Goal: Information Seeking & Learning: Learn about a topic

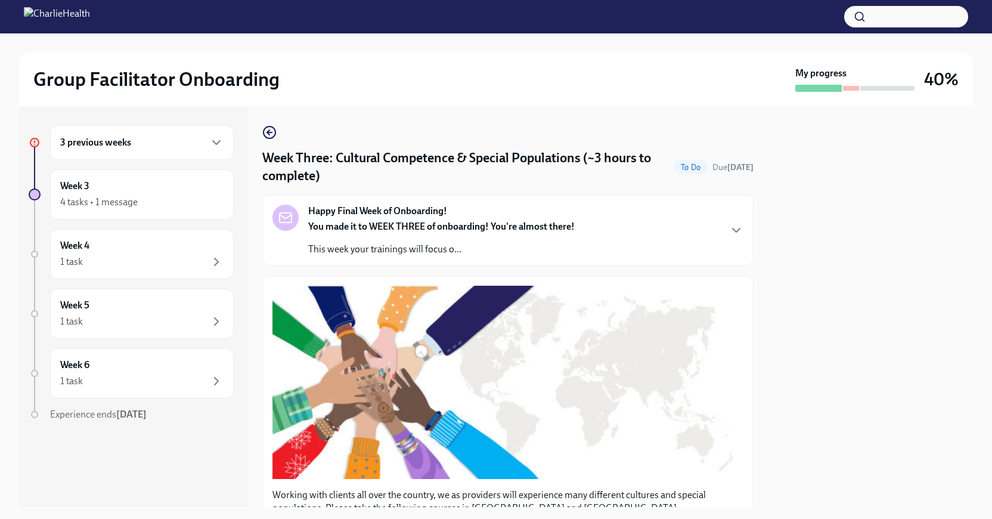
scroll to position [891, 0]
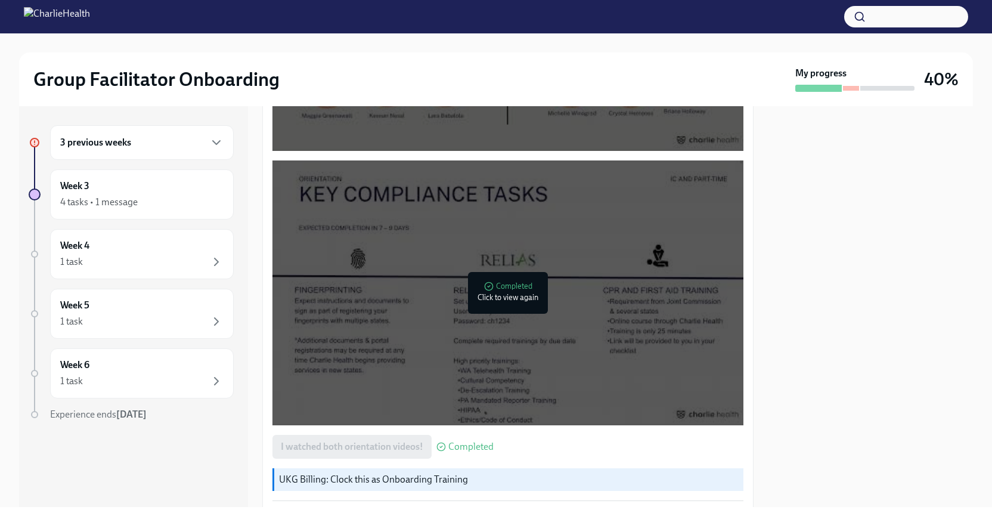
scroll to position [989, 0]
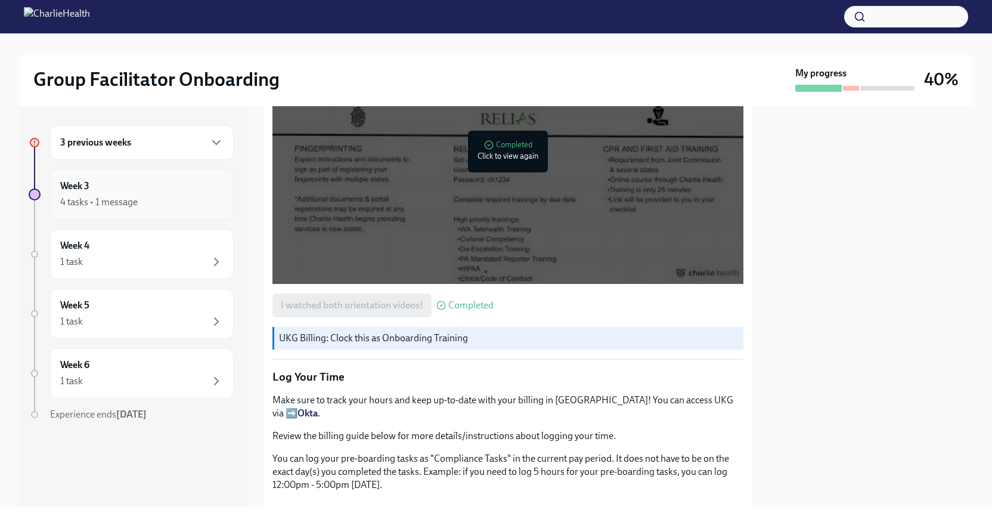
click at [151, 199] on div "4 tasks • 1 message" at bounding box center [141, 202] width 163 height 14
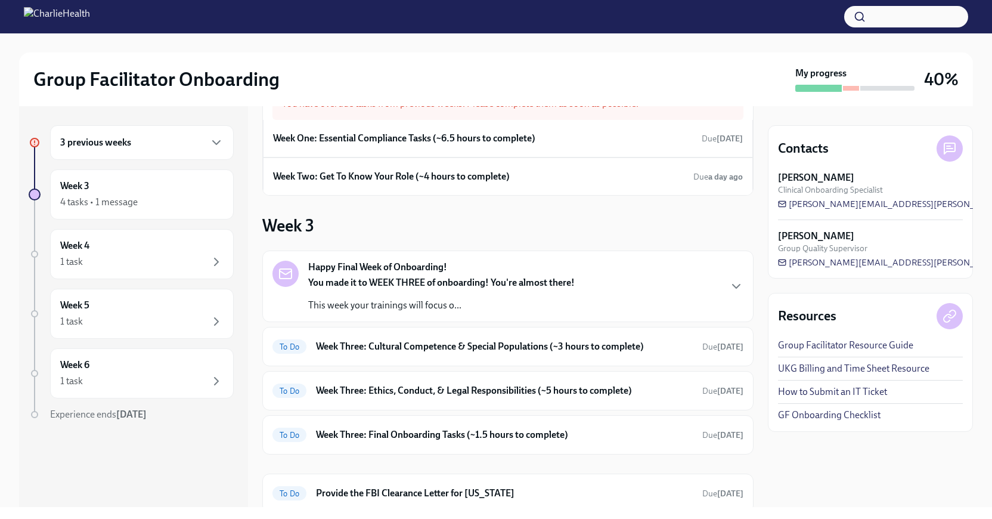
scroll to position [49, 0]
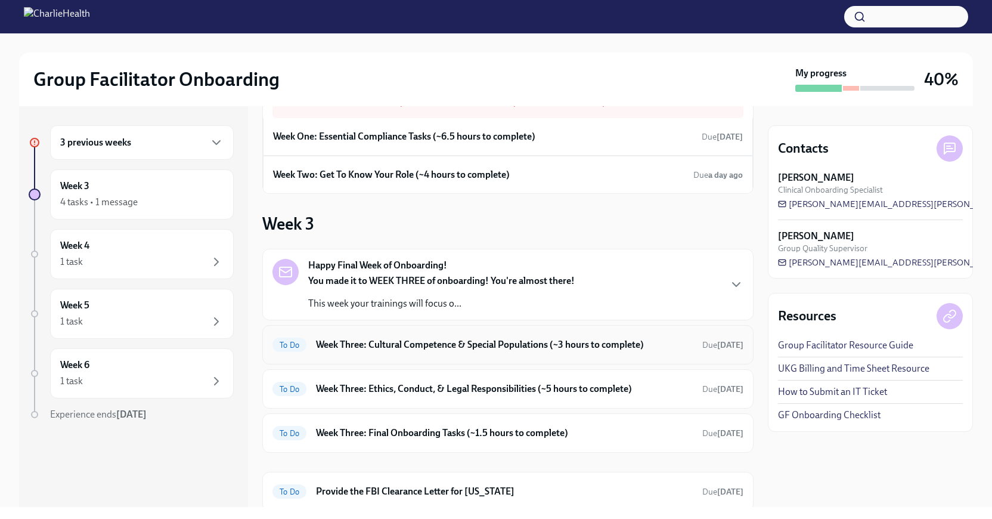
click at [467, 348] on h6 "Week Three: Cultural Competence & Special Populations (~3 hours to complete)" at bounding box center [504, 344] width 377 height 13
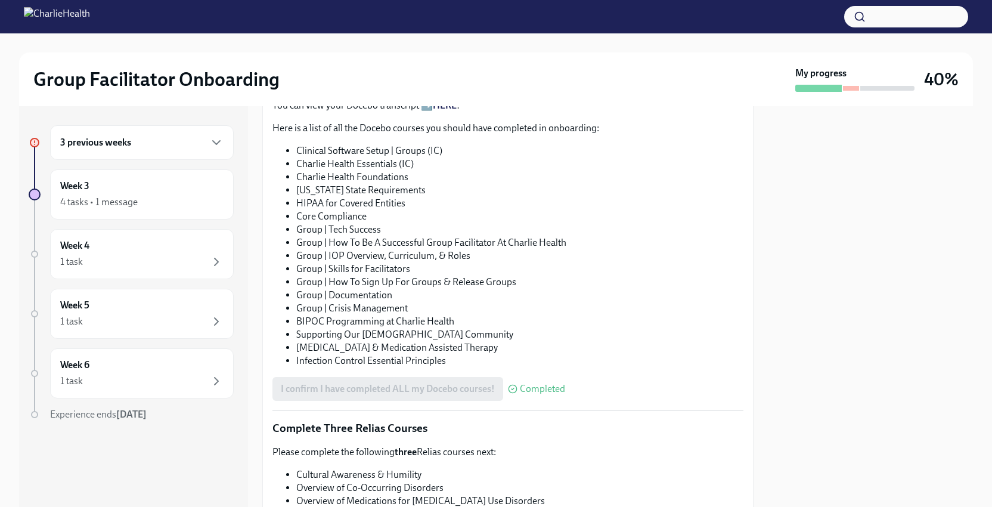
scroll to position [915, 0]
